Goal: Task Accomplishment & Management: Manage account settings

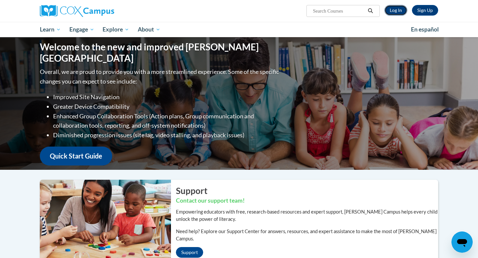
click at [400, 8] on link "Log In" at bounding box center [395, 10] width 23 height 11
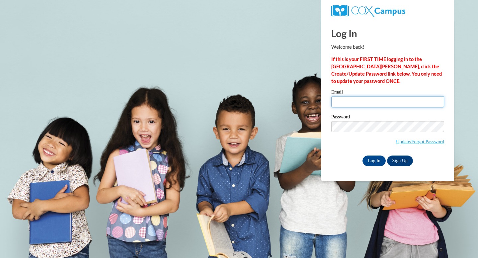
click at [396, 104] on input "Email" at bounding box center [387, 101] width 113 height 11
type input "cloza@daltonstate.edu"
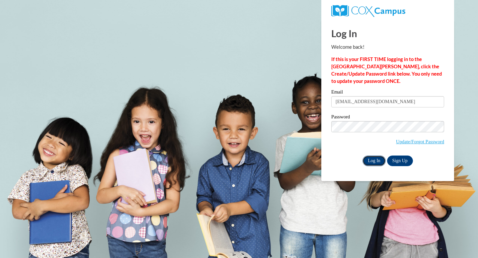
click at [370, 161] on input "Log In" at bounding box center [374, 161] width 23 height 11
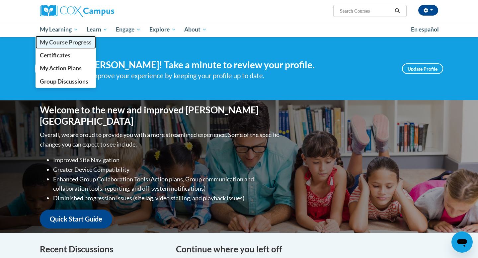
click at [66, 42] on span "My Course Progress" at bounding box center [66, 42] width 52 height 7
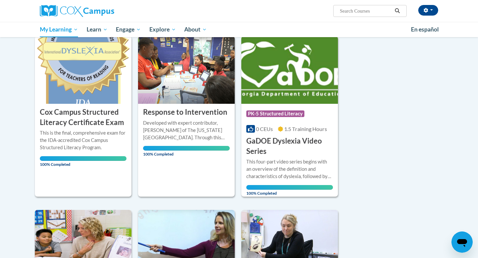
scroll to position [88, 0]
